Goal: Find specific page/section: Find specific page/section

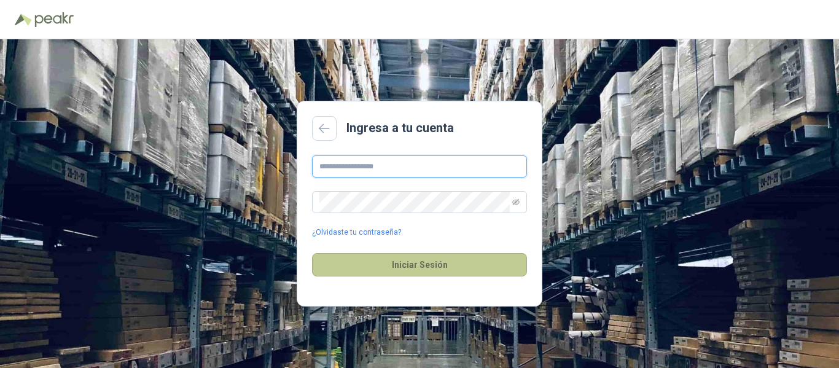
type input "**********"
click at [427, 266] on button "Iniciar Sesión" at bounding box center [419, 264] width 215 height 23
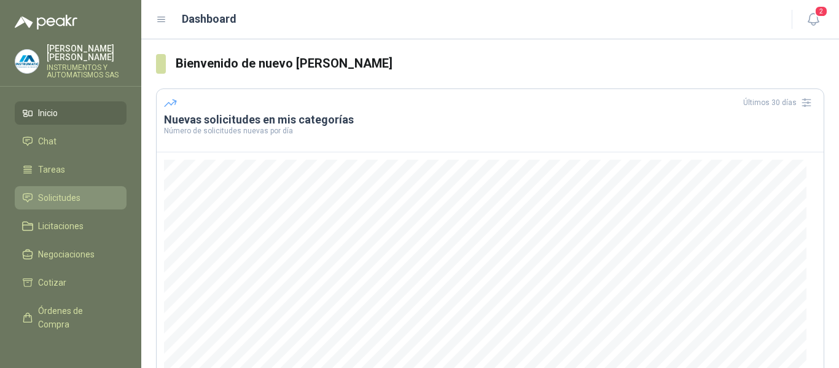
click at [56, 191] on span "Solicitudes" at bounding box center [59, 198] width 42 height 14
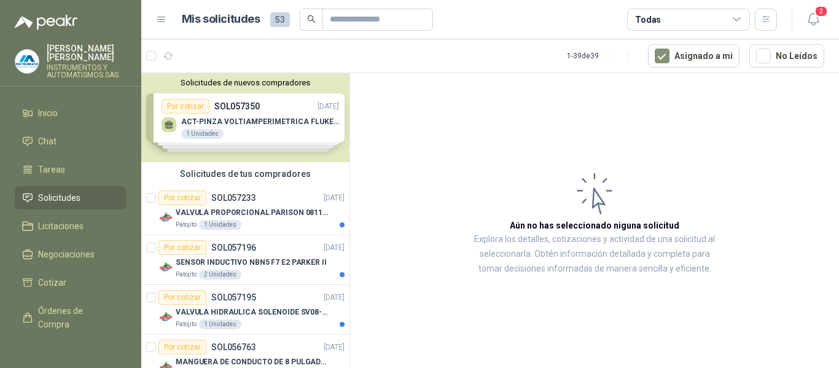
click at [225, 126] on div "Solicitudes de nuevos compradores Por cotizar SOL057350 [DATE] ACT-PINZA VOLTIA…" at bounding box center [245, 117] width 208 height 89
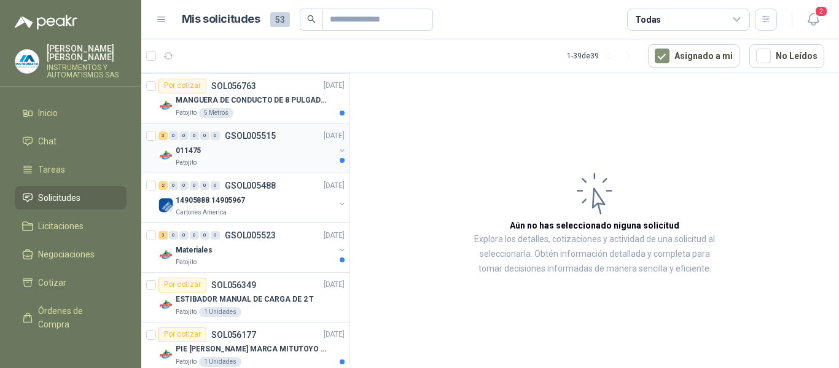
scroll to position [491, 0]
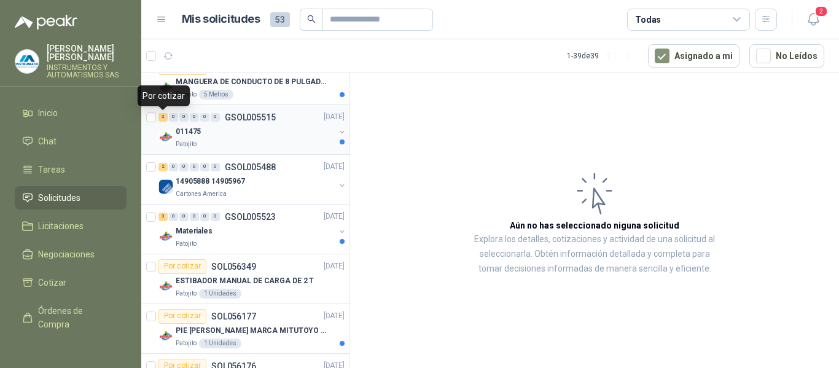
click at [165, 117] on div "3" at bounding box center [162, 117] width 9 height 9
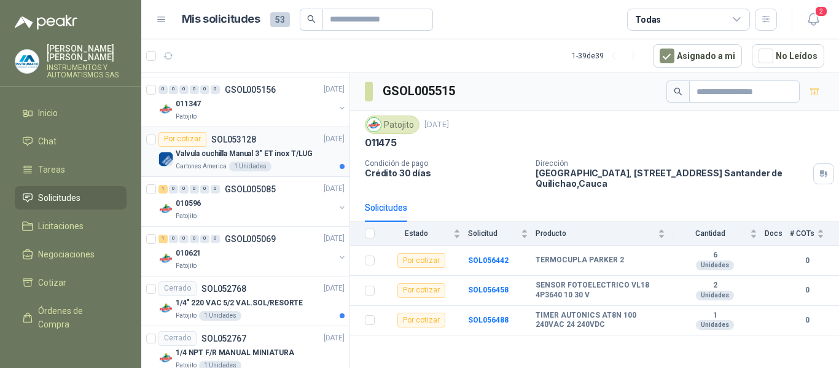
scroll to position [1167, 0]
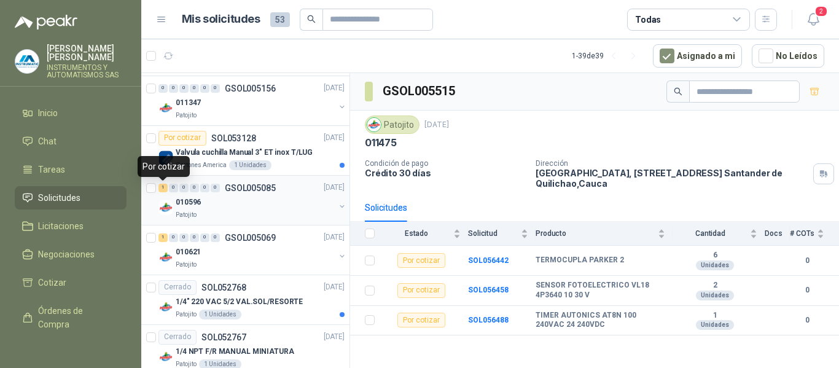
click at [162, 189] on div "1" at bounding box center [162, 188] width 9 height 9
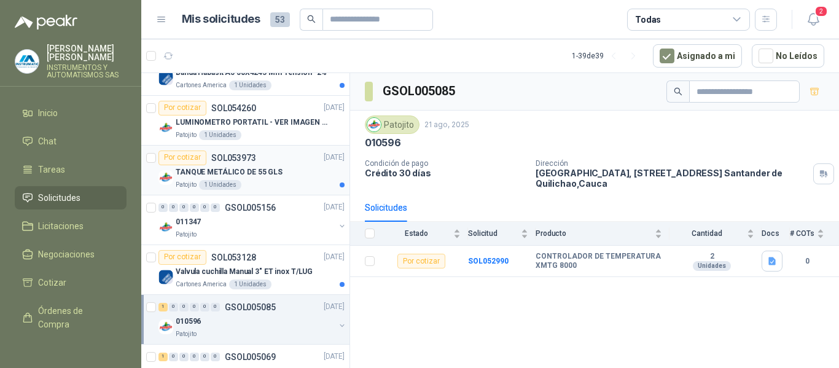
scroll to position [1044, 0]
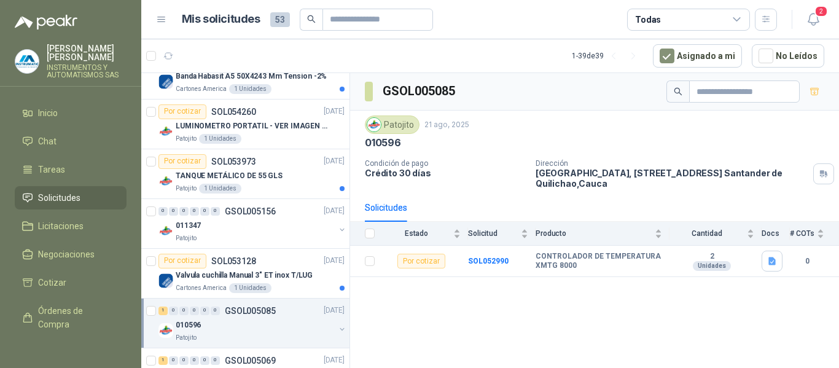
click at [77, 68] on p "INSTRUMENTOS Y AUTOMATISMOS SAS" at bounding box center [87, 71] width 80 height 15
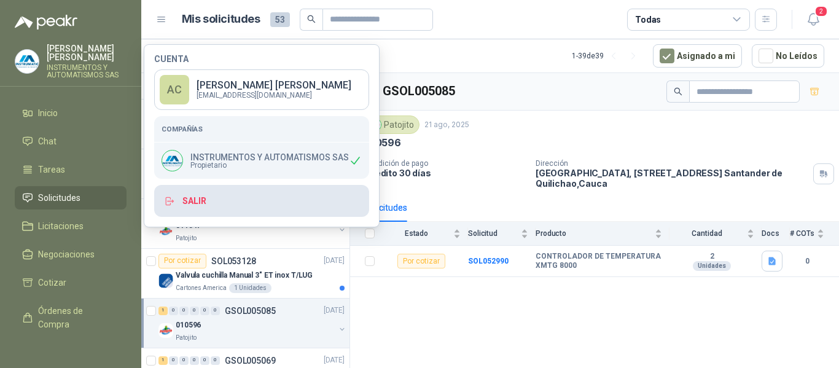
click at [199, 198] on button "Salir" at bounding box center [261, 201] width 215 height 32
